Goal: Transaction & Acquisition: Purchase product/service

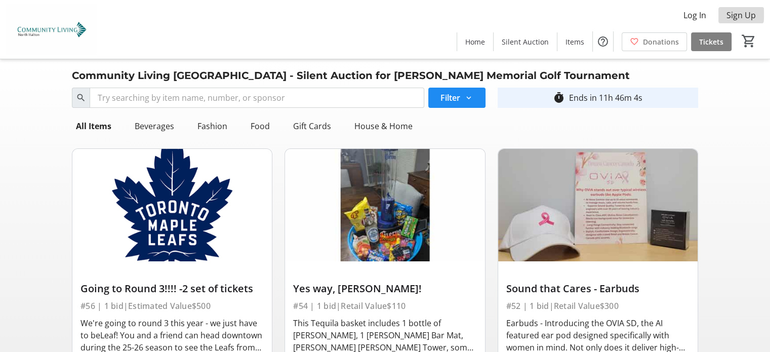
click at [732, 14] on span "Sign Up" at bounding box center [741, 15] width 29 height 12
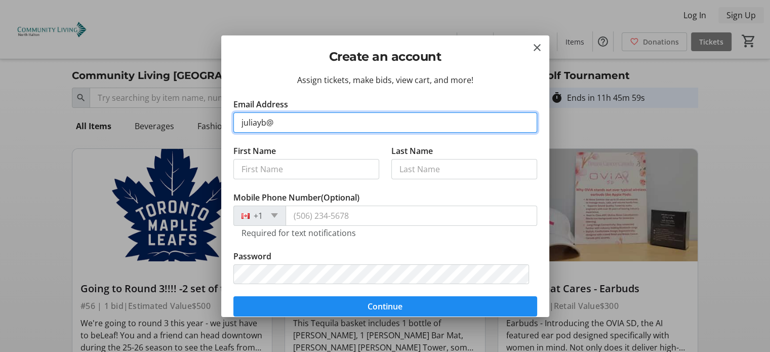
type input "[EMAIL_ADDRESS][PERSON_NAME][DOMAIN_NAME]"
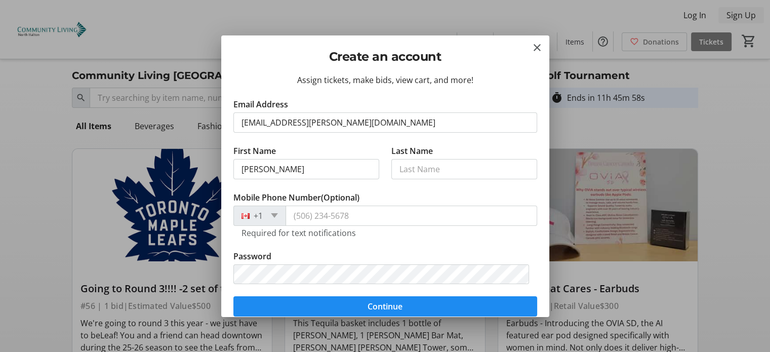
type input "[PERSON_NAME]"
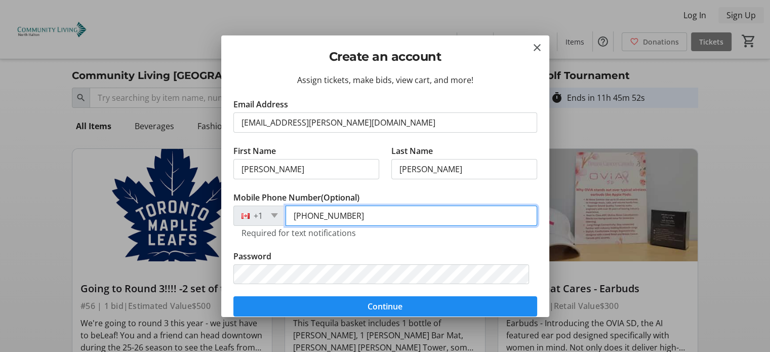
type input "[PHONE_NUMBER]"
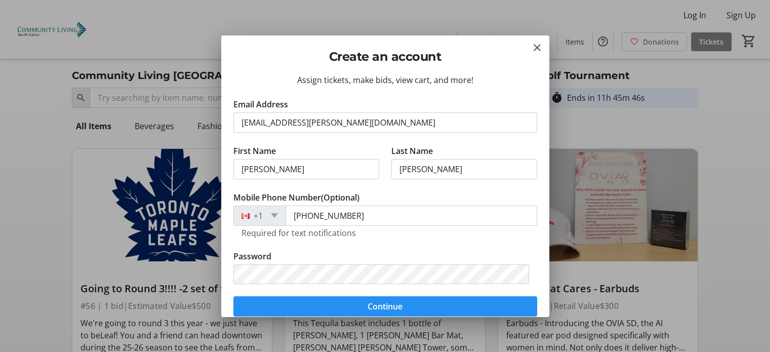
click at [434, 308] on span "submit" at bounding box center [385, 306] width 304 height 24
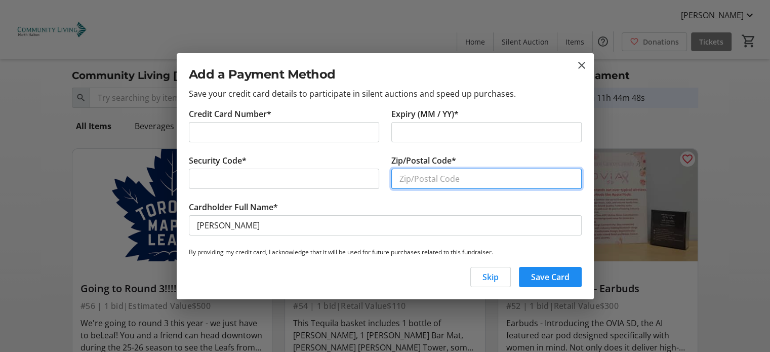
click at [421, 182] on input "Zip/Postal Code*" at bounding box center [486, 179] width 190 height 20
type input "L5N3A6"
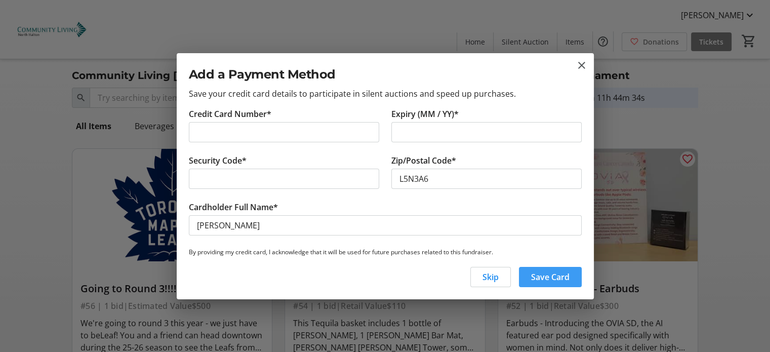
click at [559, 275] on span "Save Card" at bounding box center [550, 277] width 38 height 12
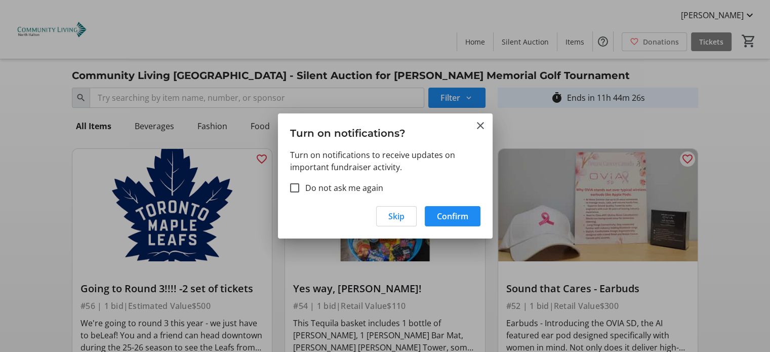
click at [368, 184] on label "Do not ask me again" at bounding box center [341, 188] width 84 height 12
click at [299, 184] on input "Do not ask me again" at bounding box center [294, 187] width 9 height 9
checkbox input "true"
click at [391, 214] on span "Skip" at bounding box center [396, 216] width 16 height 12
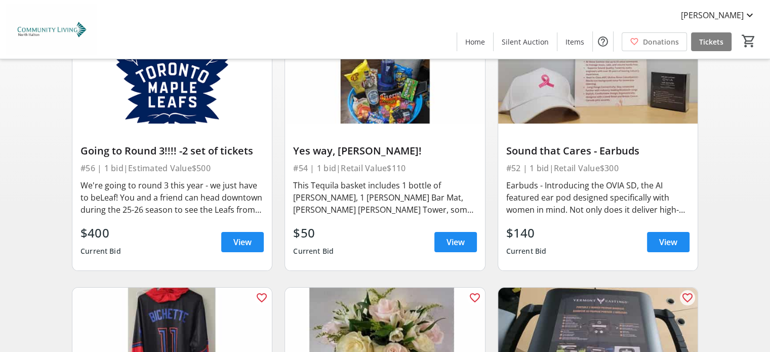
scroll to position [145, 0]
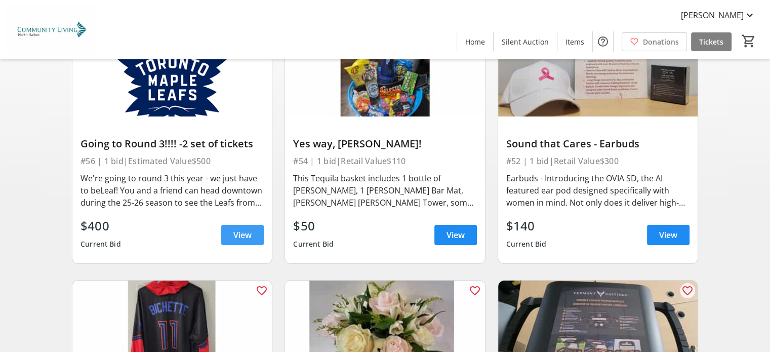
click at [236, 229] on span "View" at bounding box center [242, 235] width 18 height 12
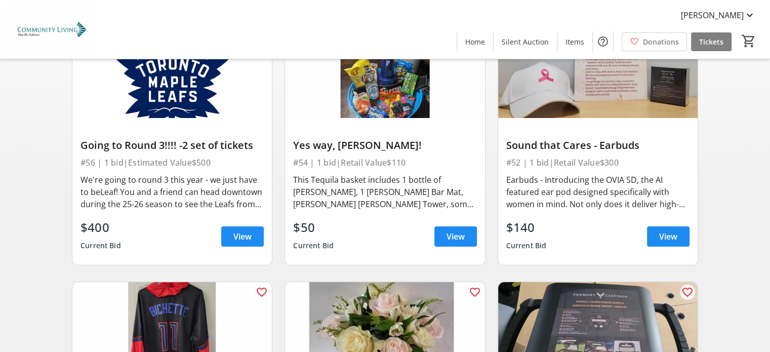
scroll to position [142, 0]
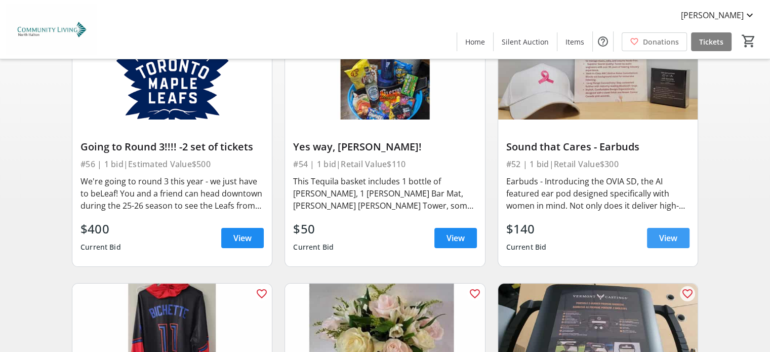
click at [674, 238] on span "View" at bounding box center [668, 238] width 18 height 12
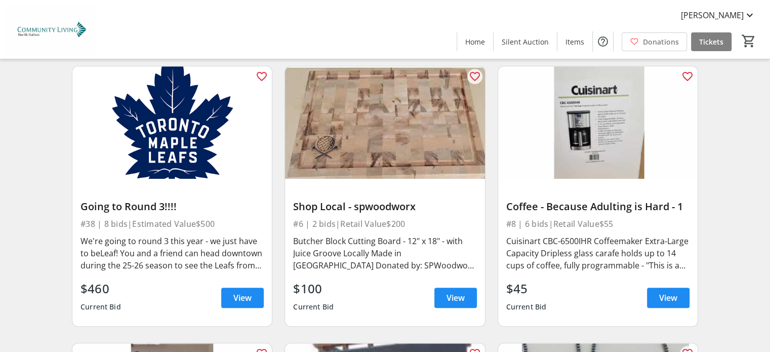
scroll to position [928, 0]
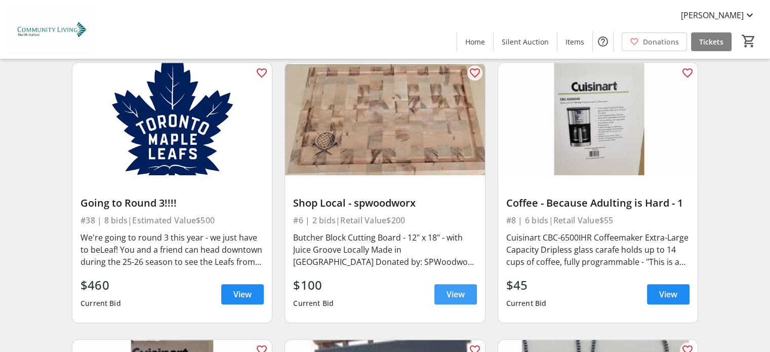
click at [450, 288] on span "View" at bounding box center [456, 294] width 18 height 12
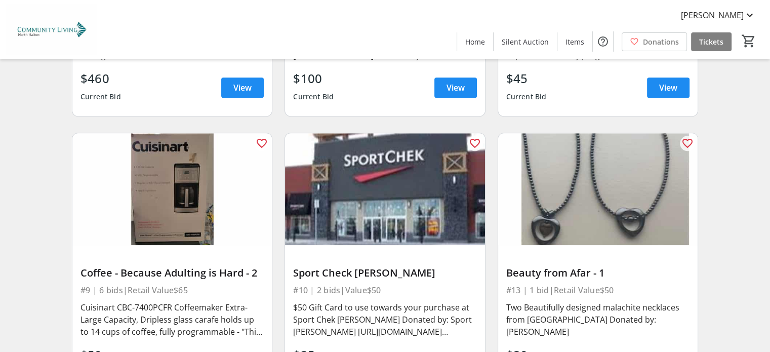
scroll to position [1154, 0]
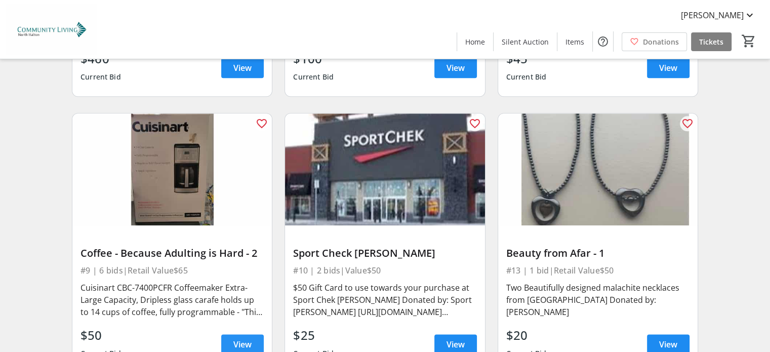
click at [253, 334] on span at bounding box center [242, 344] width 43 height 24
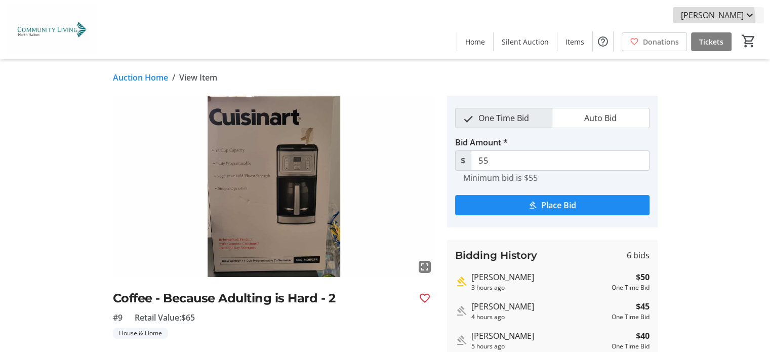
click at [730, 18] on span "[PERSON_NAME]" at bounding box center [712, 15] width 63 height 12
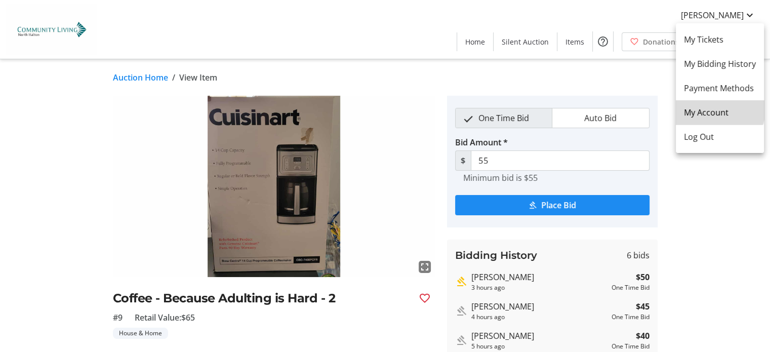
click at [710, 106] on span "My Account" at bounding box center [720, 112] width 72 height 12
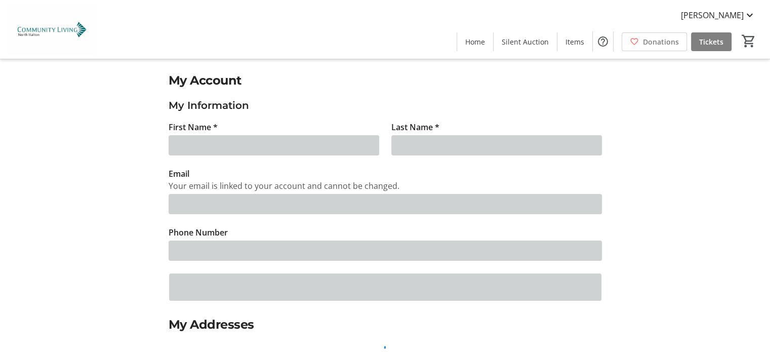
type input "[PERSON_NAME]"
type input "[EMAIL_ADDRESS][PERSON_NAME][DOMAIN_NAME]"
type input "[PHONE_NUMBER]"
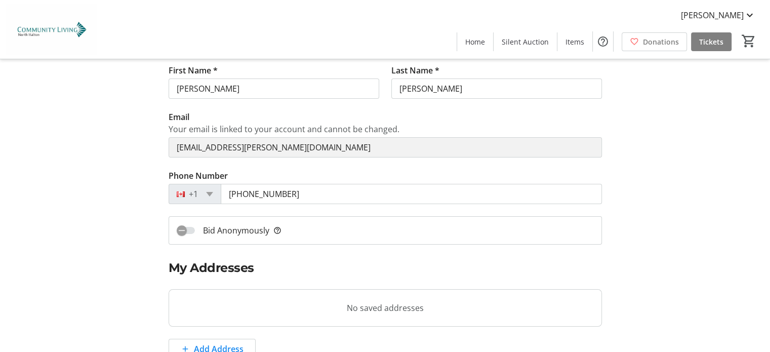
scroll to position [70, 0]
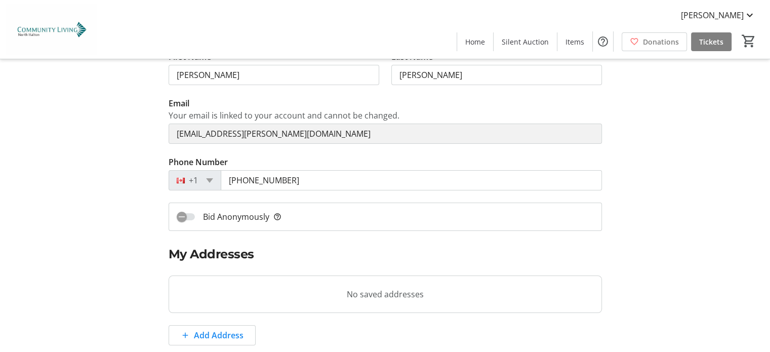
click at [367, 224] on mat-slide-toggle "Bid Anonymously help_outline" at bounding box center [386, 217] width 434 height 28
click at [183, 213] on icon "button" at bounding box center [181, 216] width 9 height 9
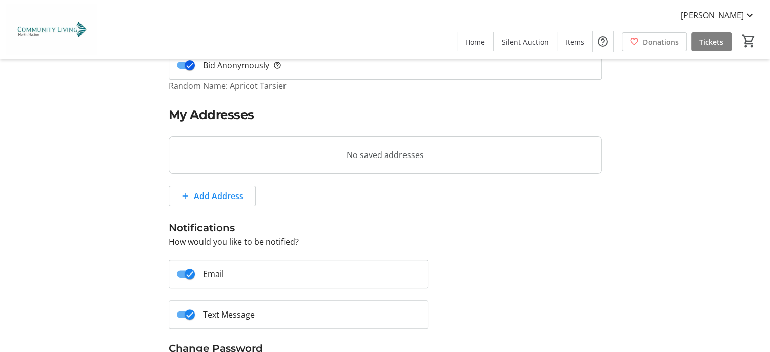
scroll to position [230, 0]
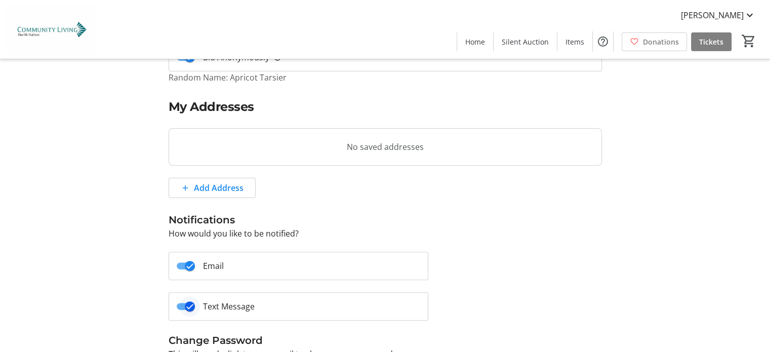
click at [189, 305] on icon "button" at bounding box center [189, 306] width 9 height 9
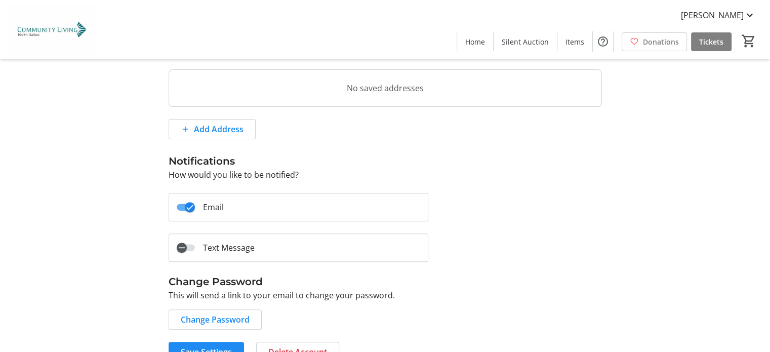
scroll to position [309, 0]
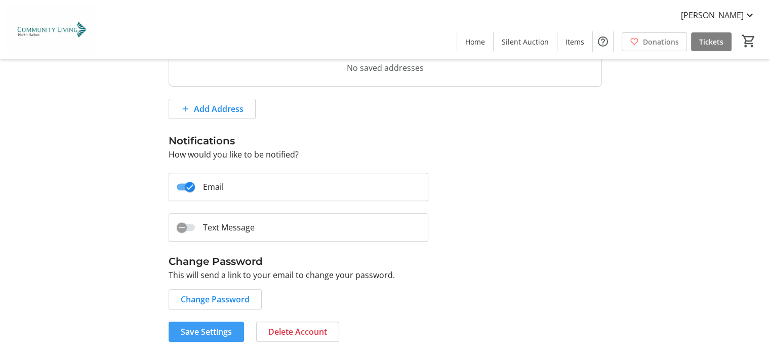
click at [227, 326] on span "Save Settings" at bounding box center [206, 332] width 51 height 12
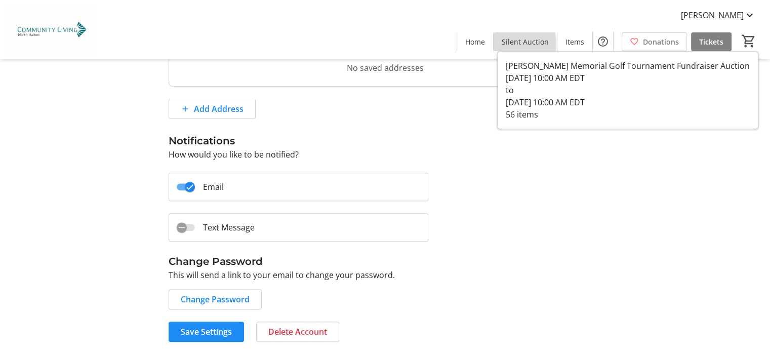
click at [516, 44] on span "Silent Auction" at bounding box center [525, 41] width 47 height 11
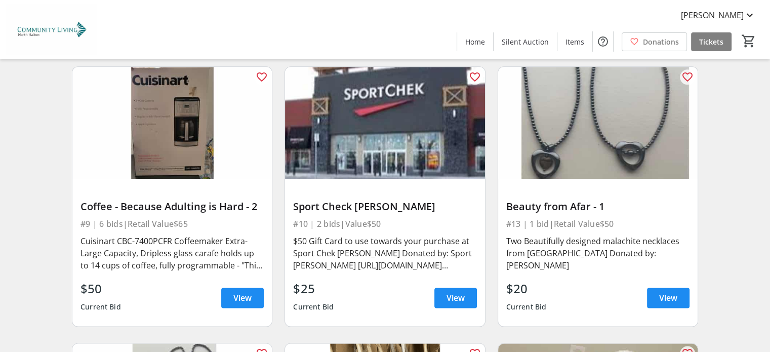
scroll to position [1201, 0]
click at [243, 291] on span "View" at bounding box center [242, 297] width 18 height 12
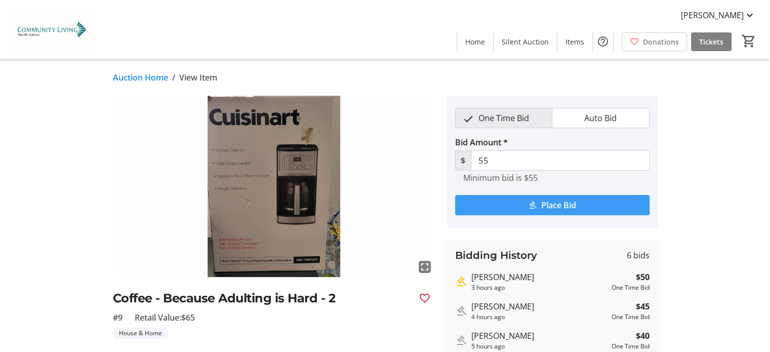
click at [513, 206] on span "submit" at bounding box center [552, 205] width 194 height 24
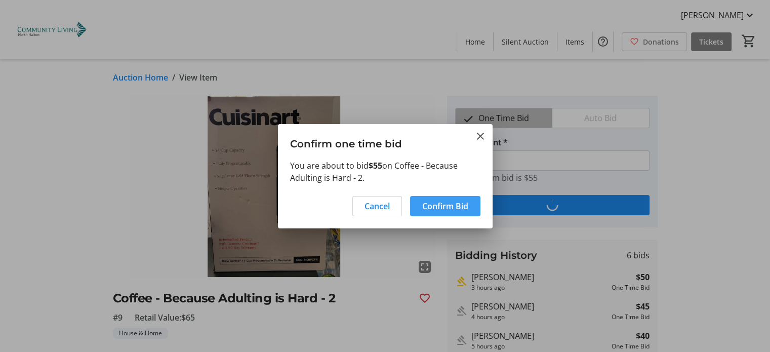
click at [451, 205] on span "Confirm Bid" at bounding box center [445, 206] width 46 height 12
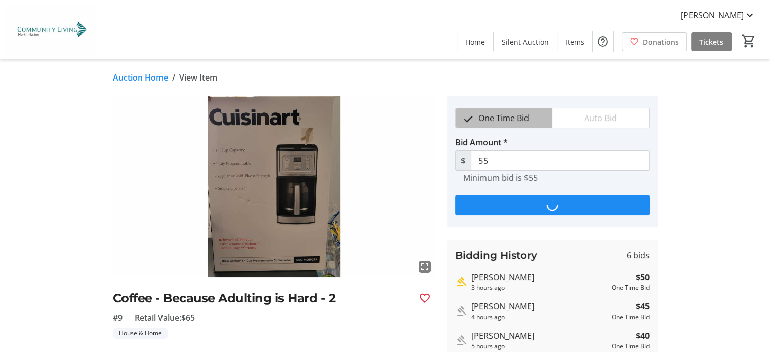
type input "60"
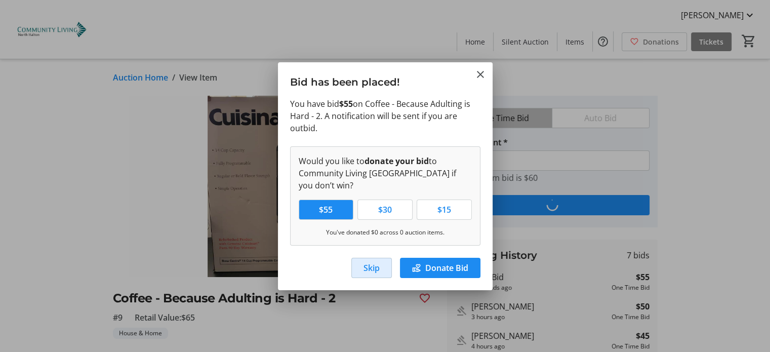
click at [377, 265] on span "Skip" at bounding box center [372, 268] width 16 height 12
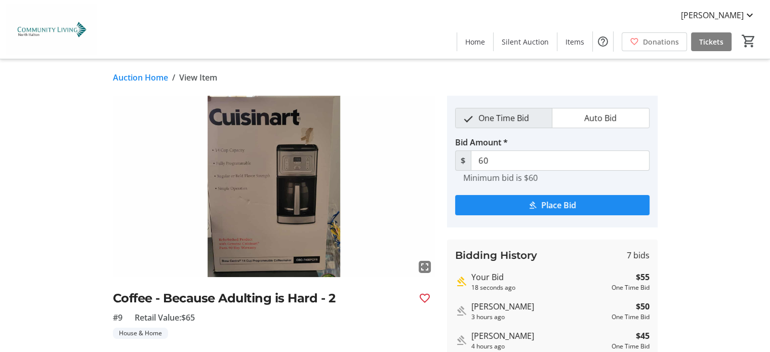
click at [147, 75] on link "Auction Home" at bounding box center [140, 77] width 55 height 12
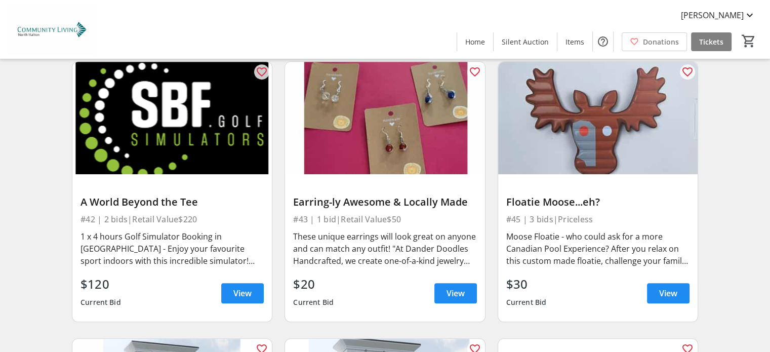
scroll to position [4309, 0]
click at [443, 281] on span at bounding box center [456, 293] width 43 height 24
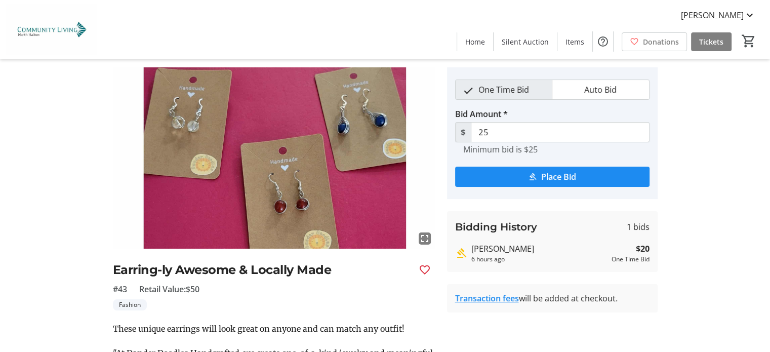
scroll to position [28, 0]
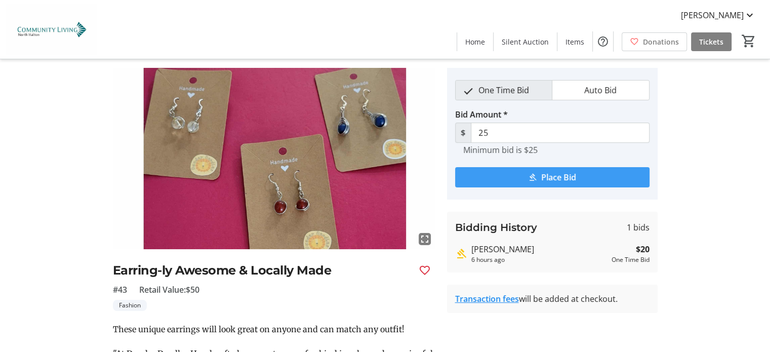
click at [537, 179] on span "submit" at bounding box center [552, 177] width 194 height 24
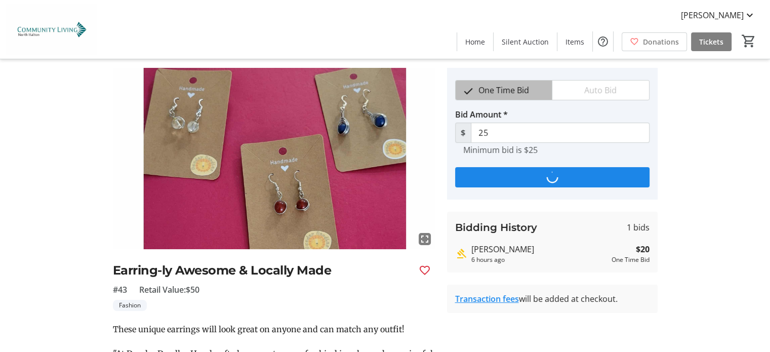
scroll to position [0, 0]
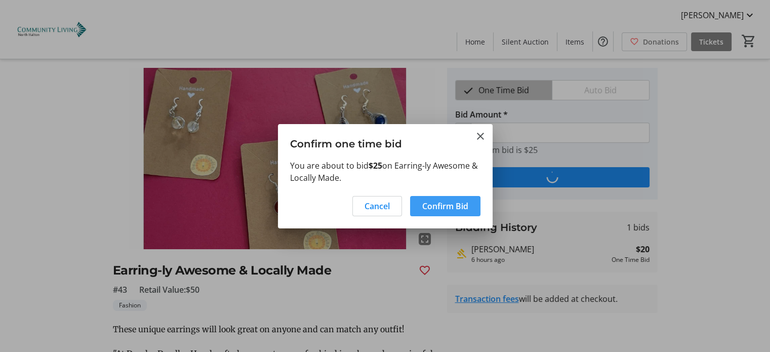
click at [442, 204] on span "Confirm Bid" at bounding box center [445, 206] width 46 height 12
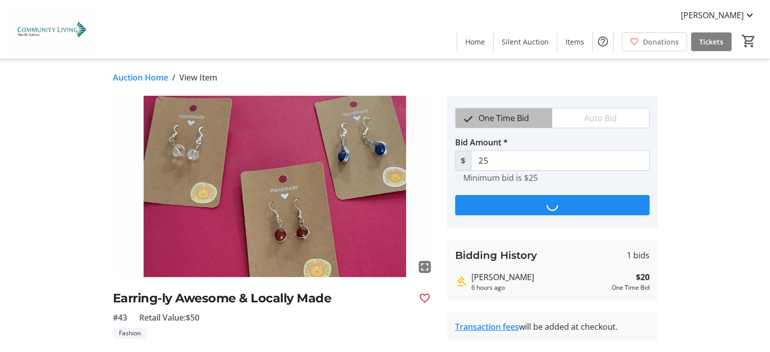
scroll to position [28, 0]
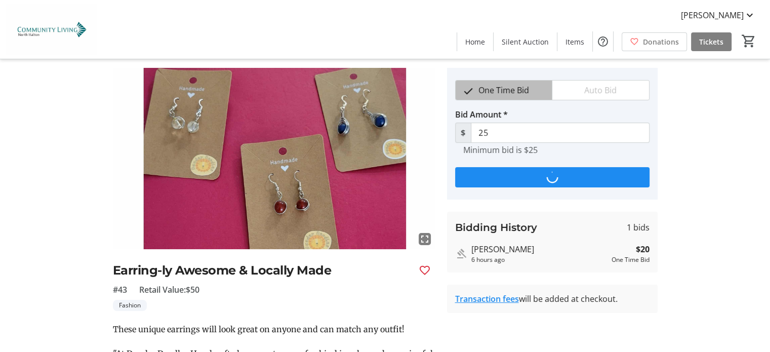
type input "30"
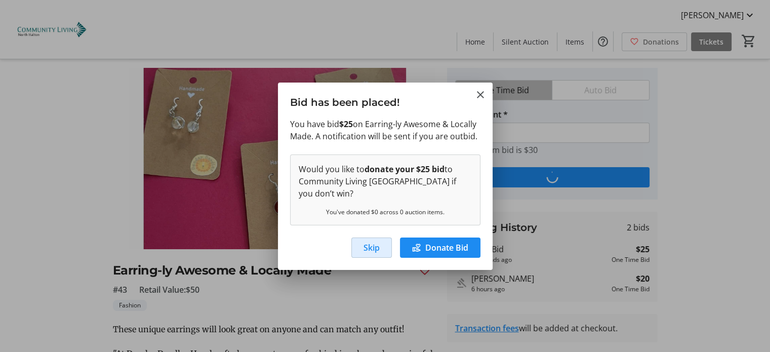
click at [369, 246] on span "Skip" at bounding box center [372, 248] width 16 height 12
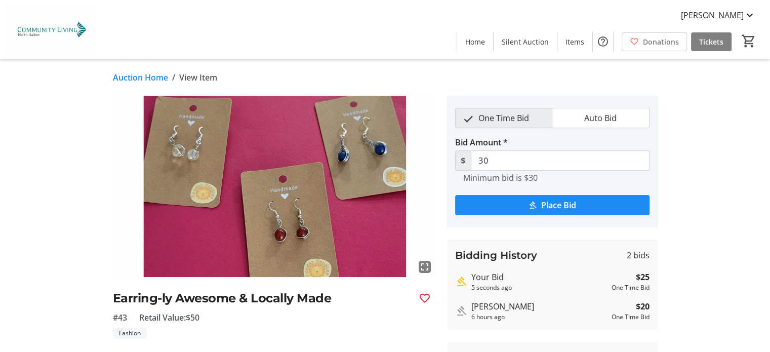
scroll to position [28, 0]
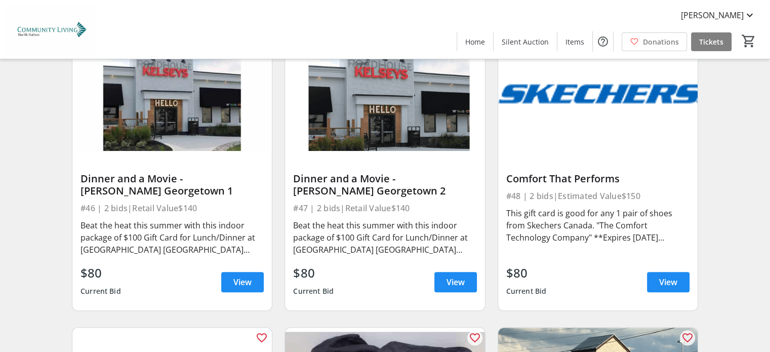
scroll to position [4599, 0]
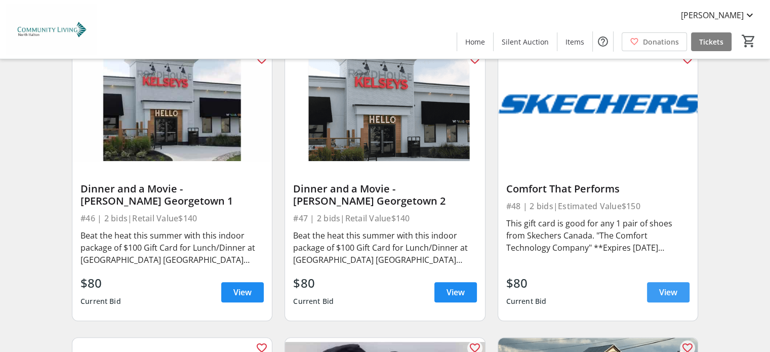
click at [671, 286] on span "View" at bounding box center [668, 292] width 18 height 12
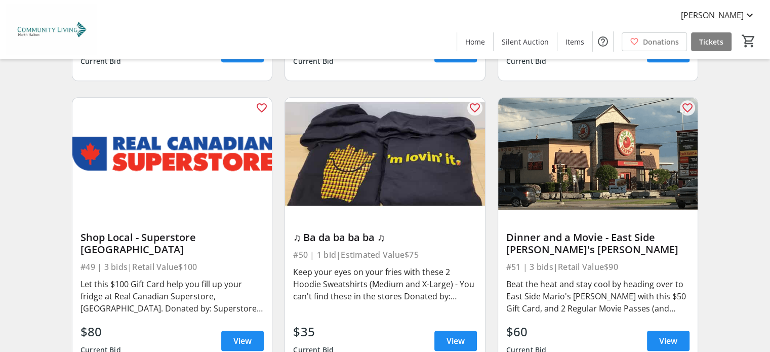
scroll to position [4843, 0]
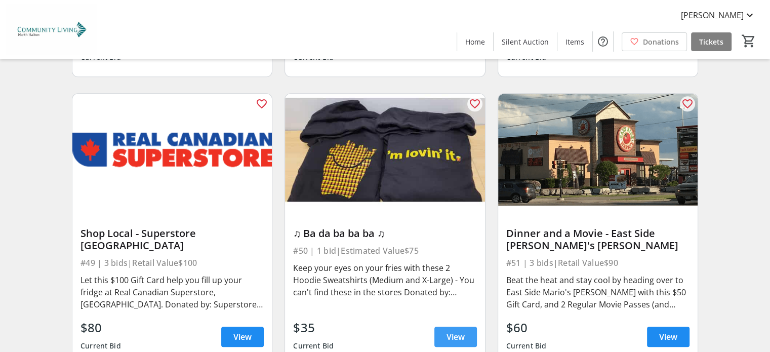
click at [456, 331] on span "View" at bounding box center [456, 337] width 18 height 12
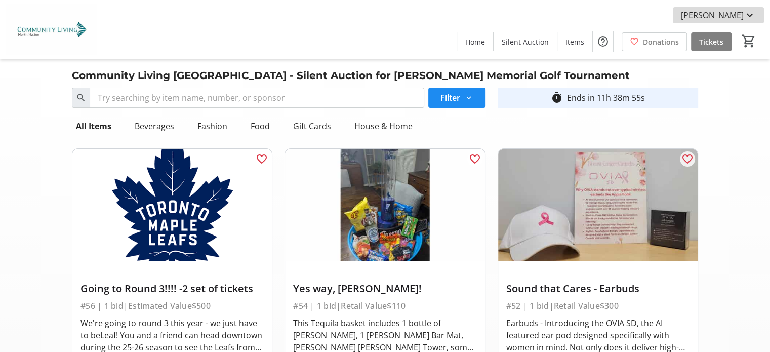
click at [749, 15] on mat-icon at bounding box center [750, 15] width 12 height 12
